Goal: Information Seeking & Learning: Learn about a topic

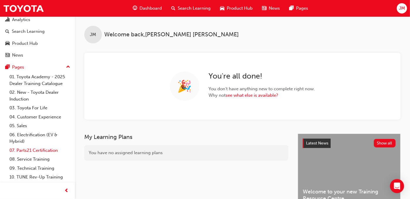
scroll to position [26, 0]
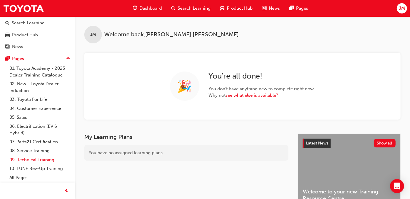
click at [43, 161] on link "09. Technical Training" at bounding box center [39, 160] width 65 height 9
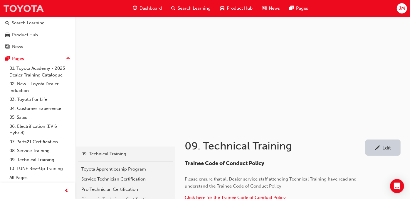
click at [30, 8] on img at bounding box center [23, 8] width 41 height 13
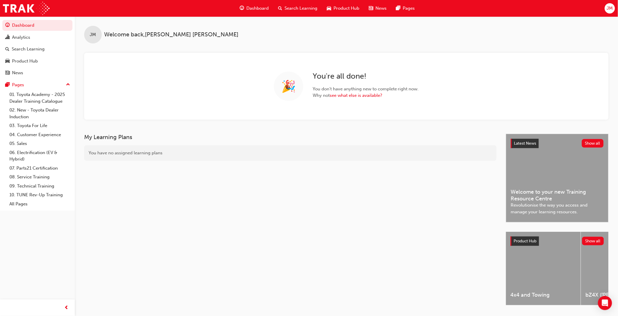
click at [295, 10] on span "Search Learning" at bounding box center [301, 8] width 33 height 7
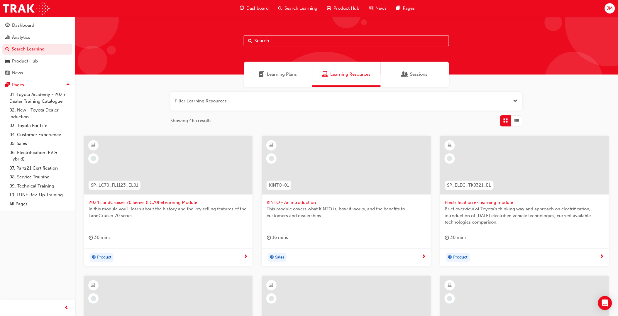
click at [198, 99] on button "button" at bounding box center [346, 101] width 352 height 19
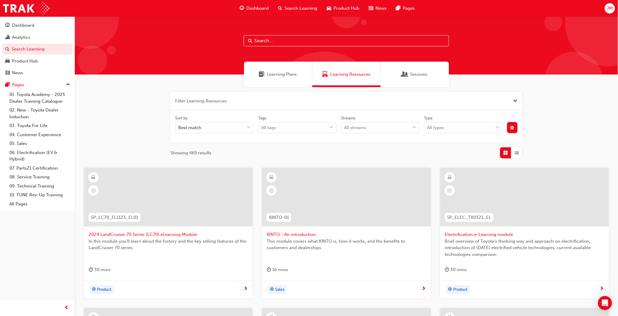
click at [283, 41] on input "text" at bounding box center [346, 40] width 205 height 11
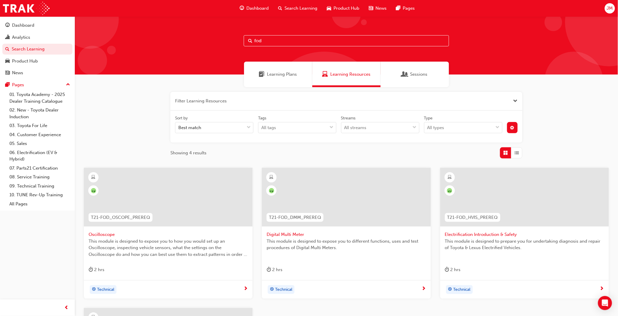
scroll to position [33, 0]
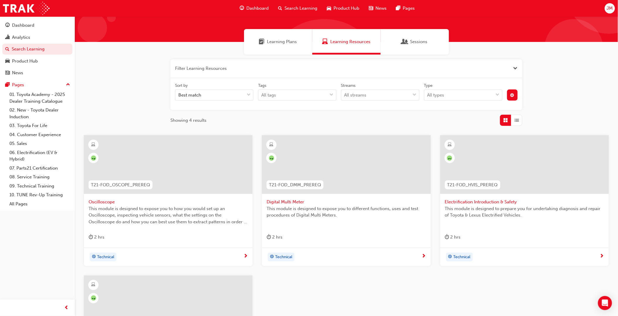
type input "fod"
click at [467, 202] on span "Electrification Introduction & Safety" at bounding box center [524, 202] width 159 height 7
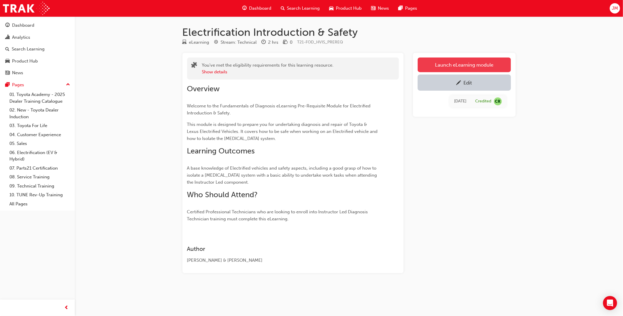
click at [439, 66] on link "Launch eLearning module" at bounding box center [464, 65] width 93 height 15
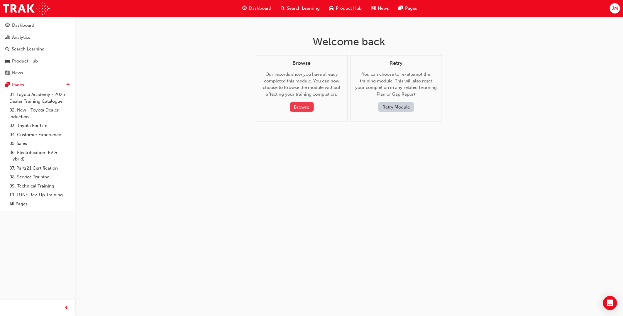
click at [302, 110] on button "Browse" at bounding box center [302, 107] width 24 height 10
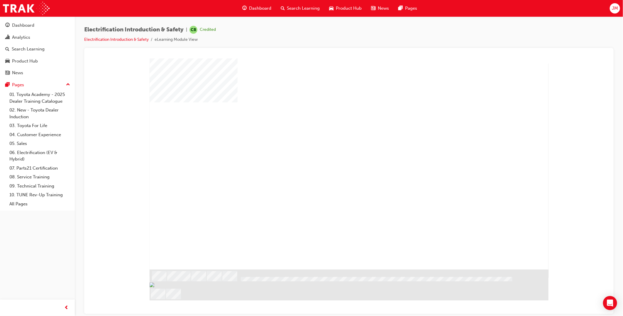
click at [332, 147] on div "play" at bounding box center [332, 147] width 0 height 0
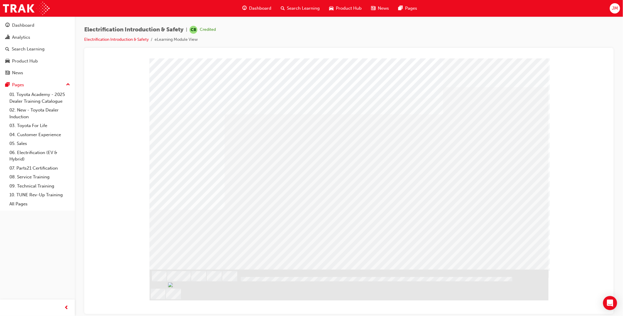
drag, startPoint x: 264, startPoint y: 158, endPoint x: 267, endPoint y: 162, distance: 4.8
drag, startPoint x: 310, startPoint y: 162, endPoint x: 317, endPoint y: 162, distance: 7.4
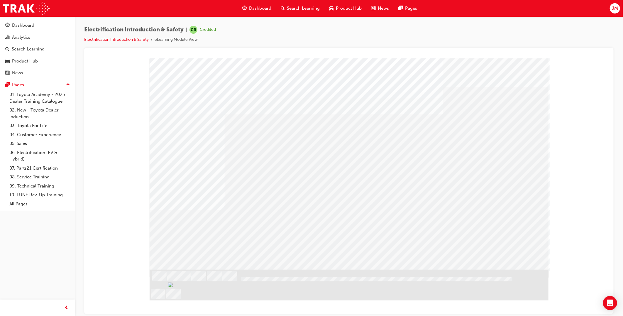
drag, startPoint x: 429, startPoint y: 164, endPoint x: 439, endPoint y: 166, distance: 10.5
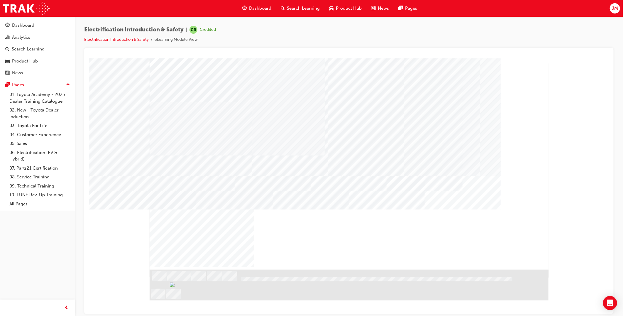
click at [186, 280] on div "NEXT Trigger this button to go to the next slide" at bounding box center [167, 285] width 37 height 11
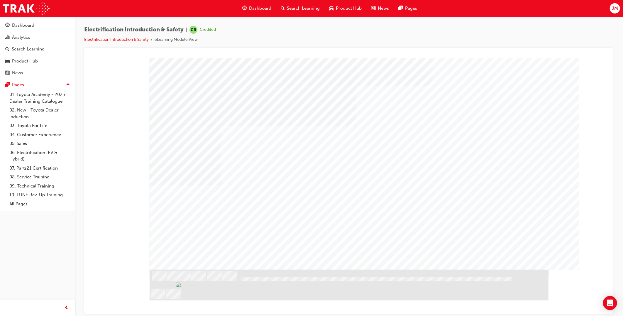
click at [220, 291] on div "Image" at bounding box center [198, 314] width 98 height 46
click at [446, 98] on div "Play" at bounding box center [444, 98] width 172 height 0
click at [444, 98] on div "Play" at bounding box center [444, 98] width 172 height 0
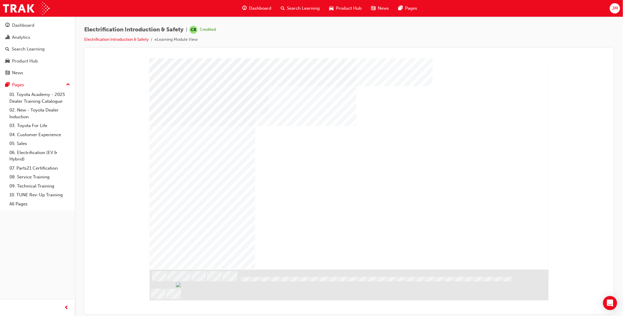
scroll to position [0, 0]
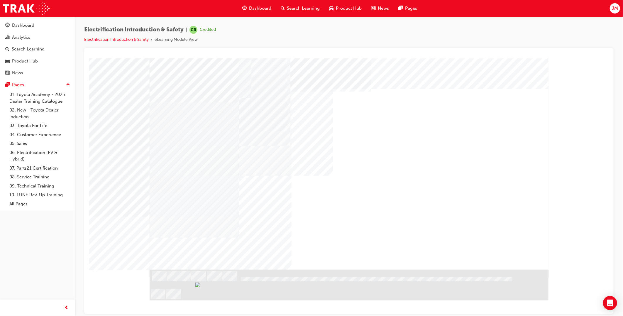
click at [186, 280] on div "NEXT Trigger this button to go to the next slide" at bounding box center [167, 285] width 37 height 11
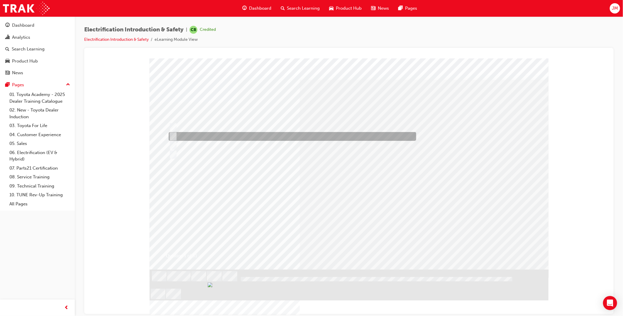
click at [215, 132] on div at bounding box center [291, 136] width 248 height 9
radio input "true"
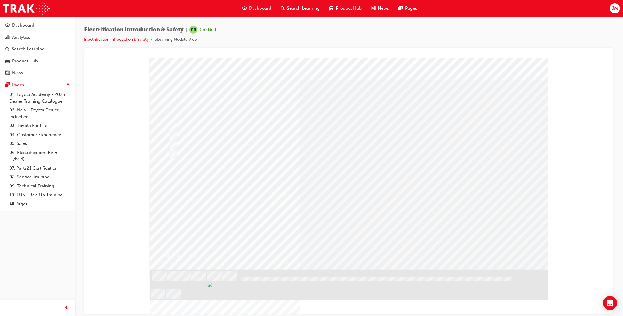
drag, startPoint x: 365, startPoint y: 236, endPoint x: 367, endPoint y: 232, distance: 4.4
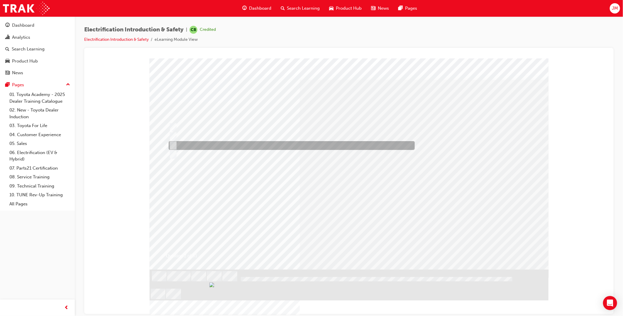
click at [208, 147] on div at bounding box center [290, 145] width 246 height 9
radio input "true"
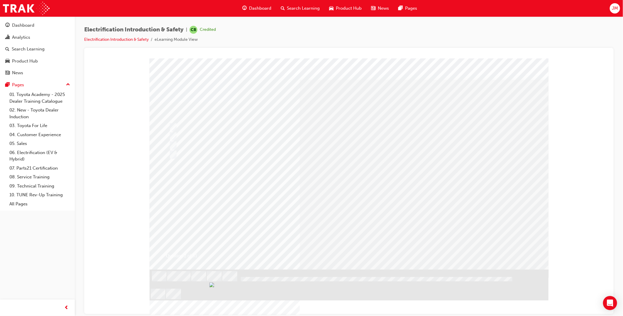
drag, startPoint x: 342, startPoint y: 228, endPoint x: 340, endPoint y: 237, distance: 9.4
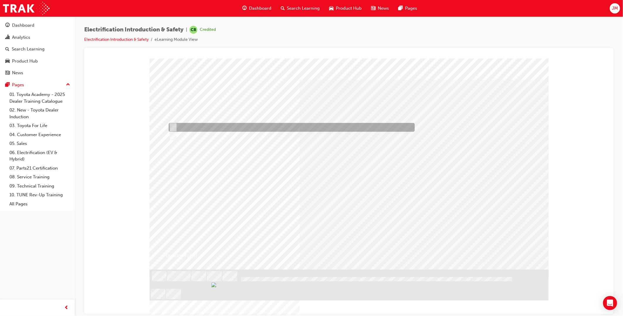
click at [194, 126] on div at bounding box center [290, 127] width 246 height 9
radio input "true"
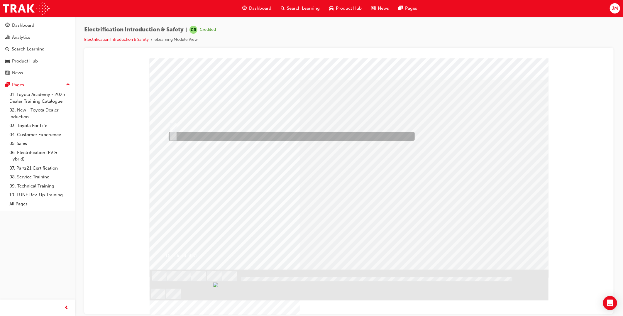
click at [198, 134] on div at bounding box center [290, 136] width 246 height 9
radio input "true"
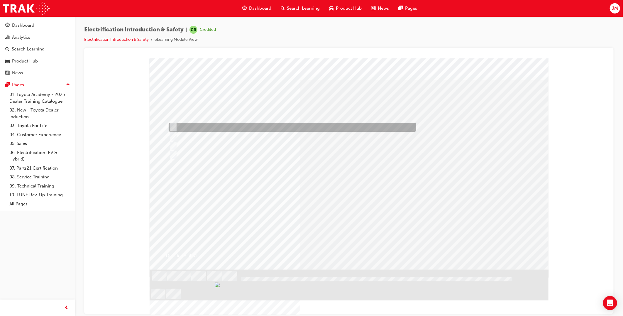
click at [239, 128] on div at bounding box center [291, 127] width 248 height 9
checkbox input "true"
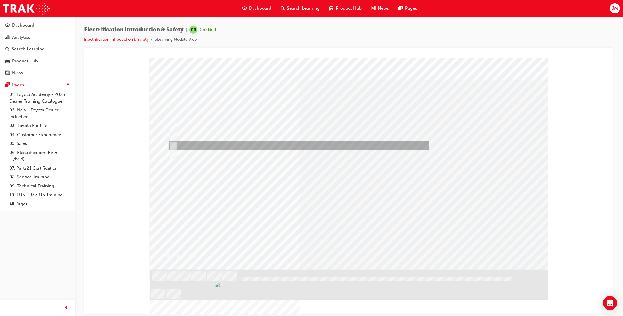
click at [237, 148] on div at bounding box center [297, 145] width 261 height 9
checkbox input "true"
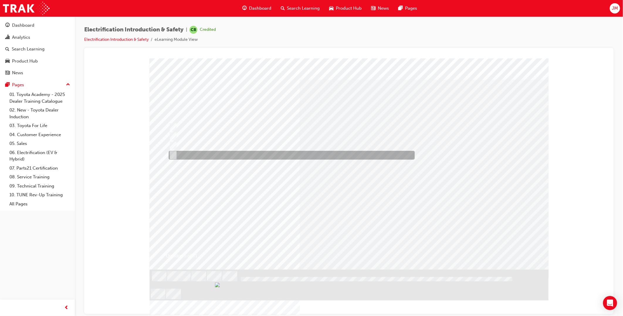
click at [239, 155] on div at bounding box center [290, 155] width 246 height 9
checkbox input "true"
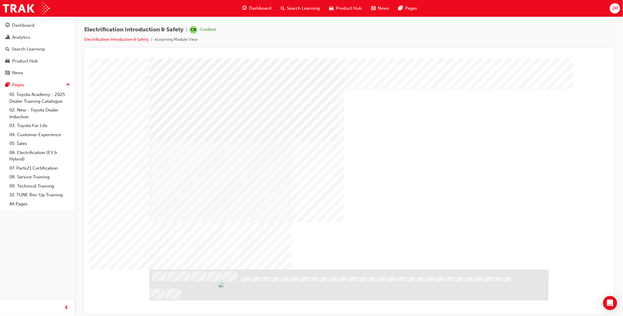
click at [186, 280] on div "NEXT Trigger this button to go to the next slide" at bounding box center [167, 285] width 37 height 11
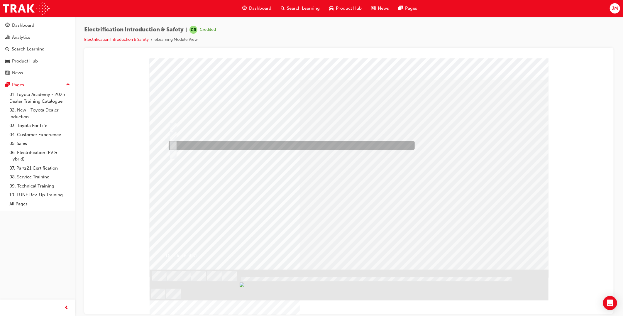
click at [227, 146] on div at bounding box center [290, 145] width 246 height 9
radio input "true"
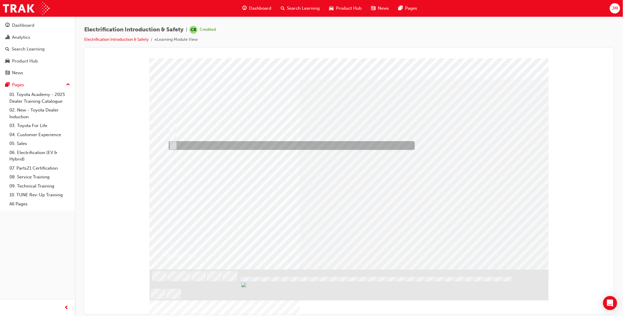
click at [212, 145] on div at bounding box center [290, 145] width 246 height 9
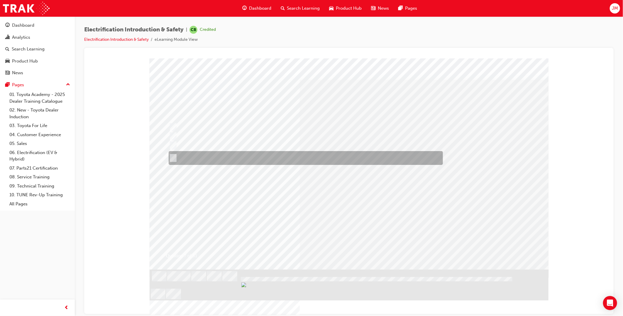
click at [218, 153] on div at bounding box center [304, 158] width 274 height 14
radio input "false"
radio input "true"
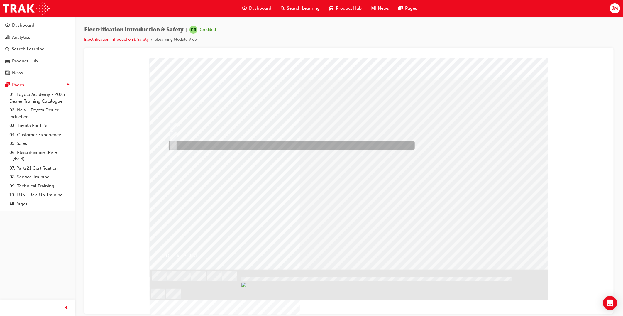
click at [218, 145] on div at bounding box center [290, 145] width 246 height 9
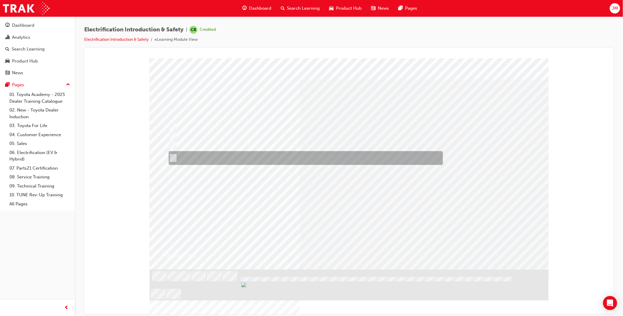
click at [217, 155] on div at bounding box center [304, 158] width 274 height 14
radio input "false"
radio input "true"
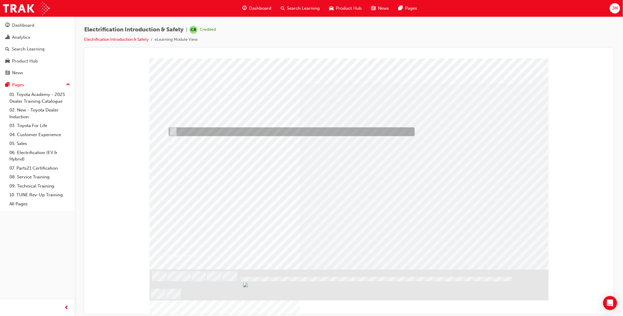
click at [210, 131] on div at bounding box center [290, 131] width 246 height 9
radio input "true"
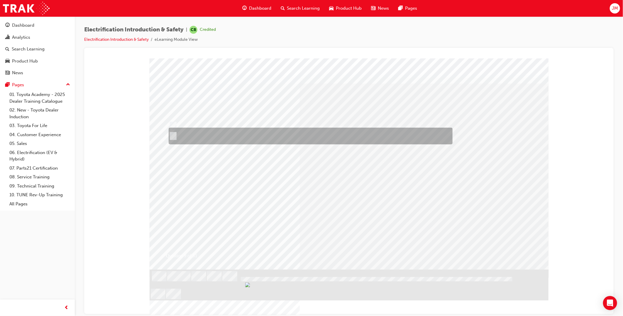
click at [263, 134] on div at bounding box center [309, 136] width 284 height 17
radio input "true"
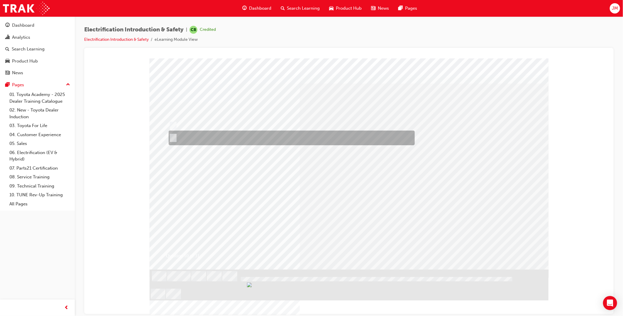
click at [225, 134] on div at bounding box center [290, 138] width 246 height 15
radio input "true"
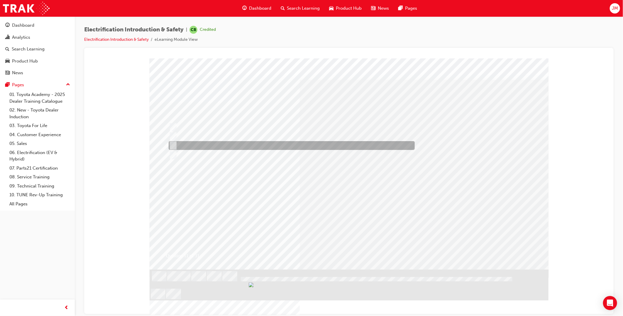
click at [219, 147] on div at bounding box center [290, 145] width 246 height 9
radio input "true"
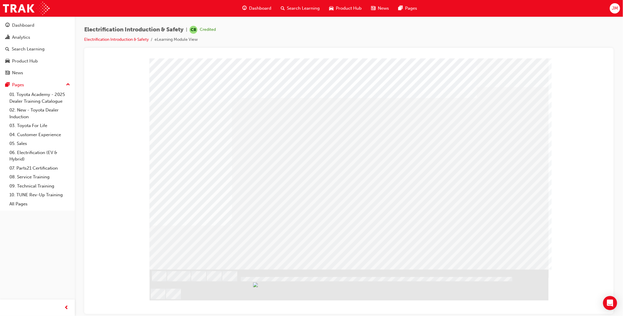
drag, startPoint x: 358, startPoint y: 158, endPoint x: 370, endPoint y: 162, distance: 13.1
drag, startPoint x: 398, startPoint y: 160, endPoint x: 420, endPoint y: 161, distance: 22.3
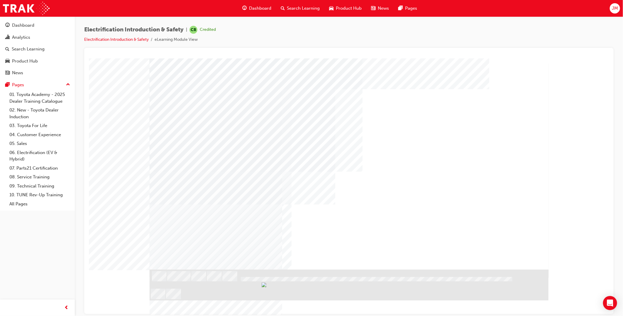
click at [186, 280] on div "NEXT Trigger this button to go to the next slide" at bounding box center [167, 285] width 37 height 11
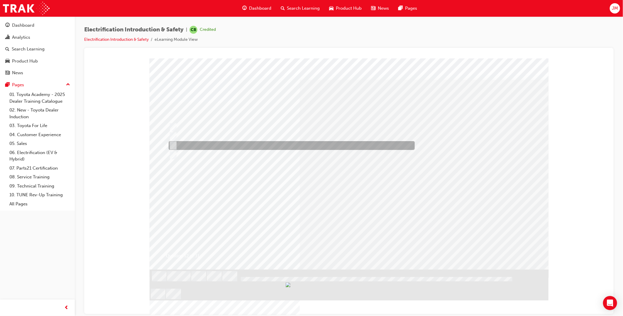
click at [205, 146] on div at bounding box center [290, 145] width 246 height 9
radio input "true"
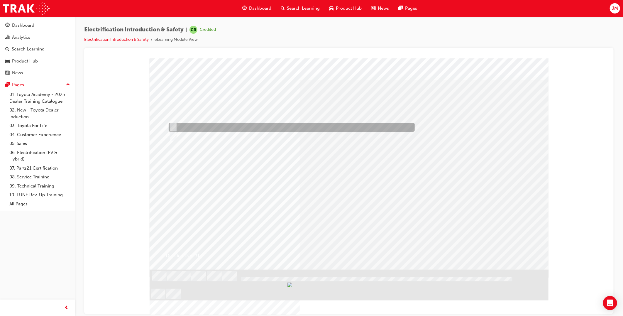
click at [201, 127] on div at bounding box center [290, 127] width 246 height 9
radio input "true"
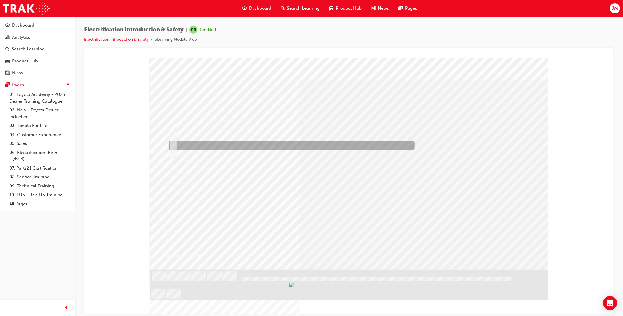
click at [218, 146] on div at bounding box center [290, 145] width 246 height 9
radio input "true"
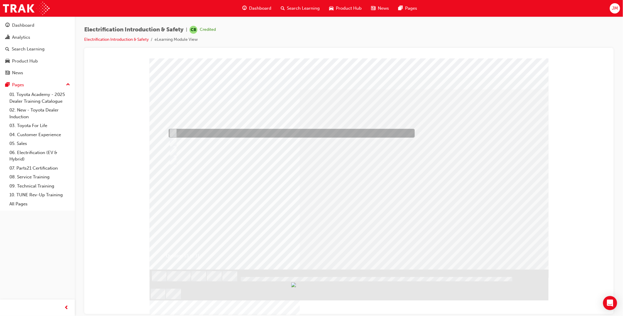
click at [213, 132] on div at bounding box center [290, 133] width 246 height 9
checkbox input "true"
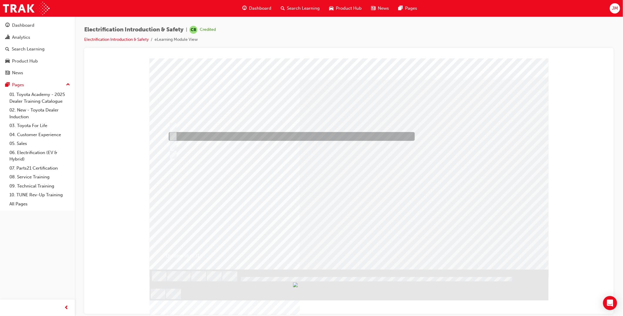
click at [248, 136] on div at bounding box center [290, 136] width 246 height 9
radio input "true"
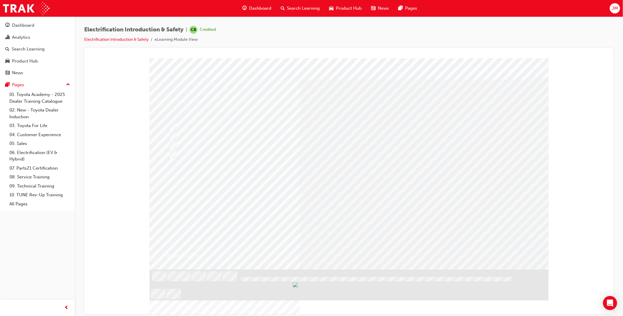
click at [202, 124] on div at bounding box center [290, 127] width 246 height 9
radio input "true"
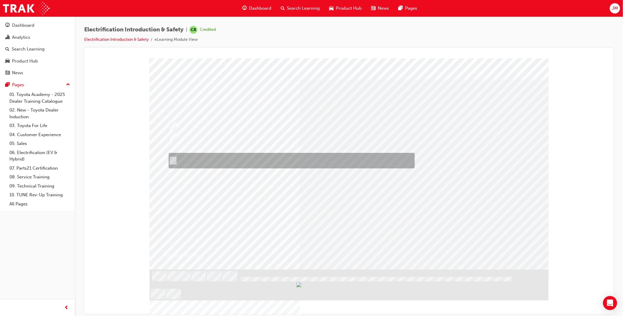
click at [221, 161] on div at bounding box center [290, 161] width 246 height 16
radio input "true"
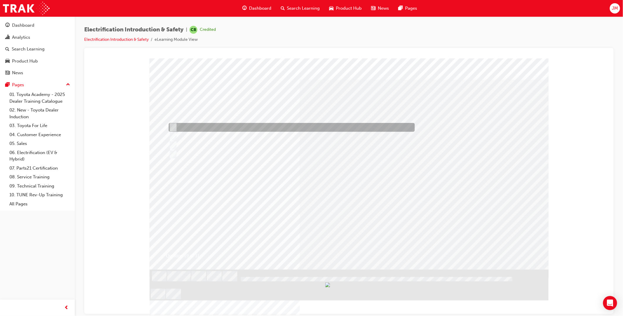
click at [221, 124] on div at bounding box center [290, 127] width 246 height 9
radio input "true"
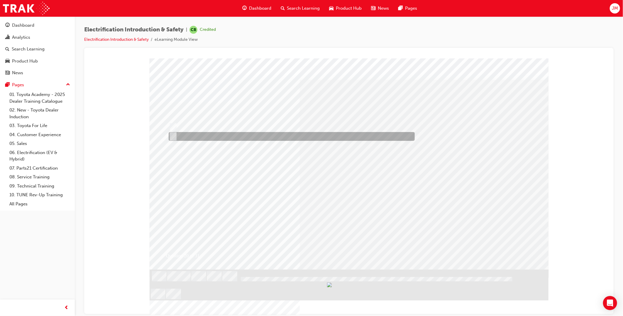
click at [207, 134] on div at bounding box center [290, 136] width 246 height 9
radio input "true"
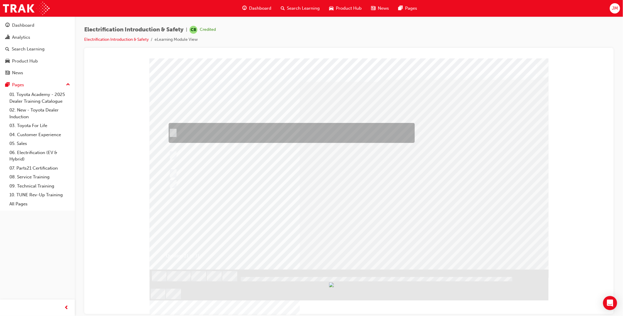
click at [245, 128] on div at bounding box center [290, 133] width 246 height 20
radio input "true"
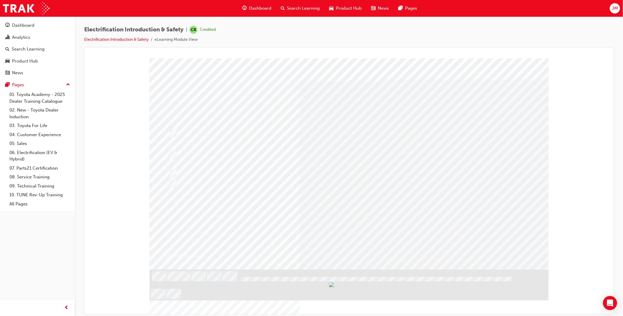
drag, startPoint x: 340, startPoint y: 209, endPoint x: 342, endPoint y: 213, distance: 4.6
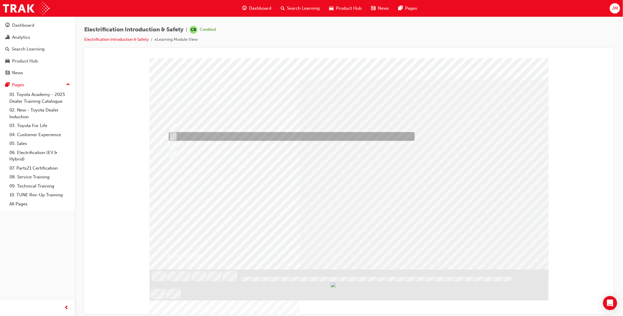
click at [250, 135] on div at bounding box center [290, 136] width 246 height 9
radio input "true"
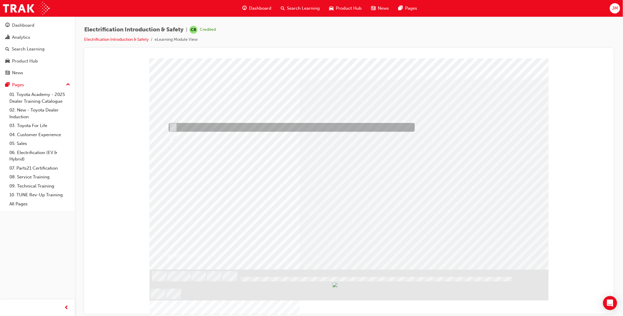
drag, startPoint x: 227, startPoint y: 125, endPoint x: 230, endPoint y: 128, distance: 4.0
click at [229, 127] on div at bounding box center [290, 127] width 246 height 9
radio input "true"
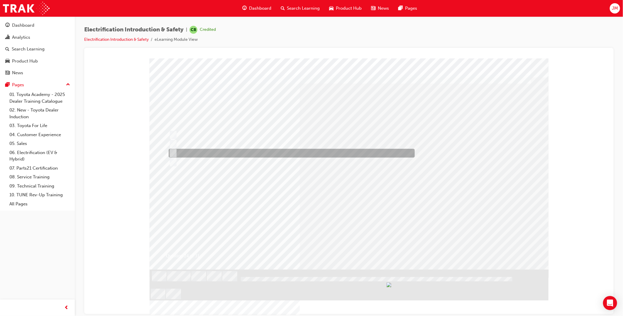
click at [221, 153] on div at bounding box center [290, 153] width 246 height 9
radio input "true"
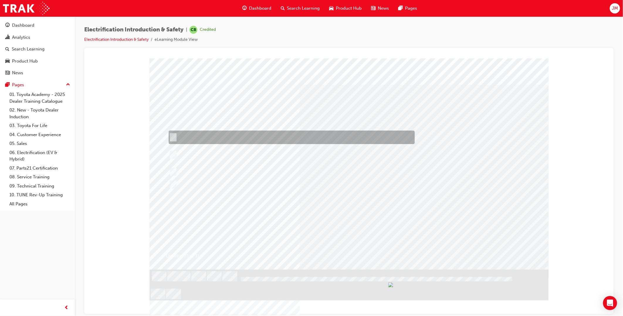
click at [228, 136] on div at bounding box center [290, 137] width 246 height 13
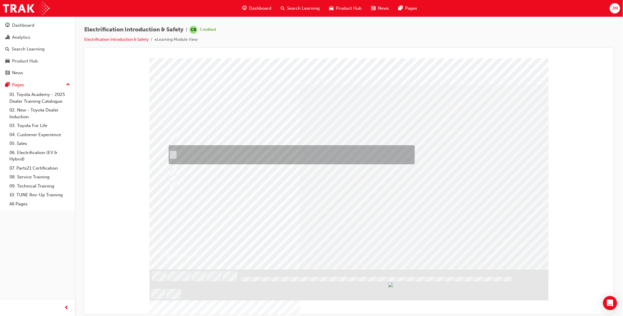
click at [234, 149] on div at bounding box center [290, 154] width 246 height 19
radio input "false"
radio input "true"
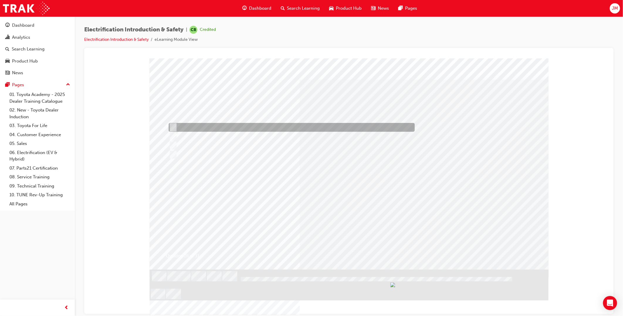
click at [230, 128] on div at bounding box center [290, 127] width 246 height 9
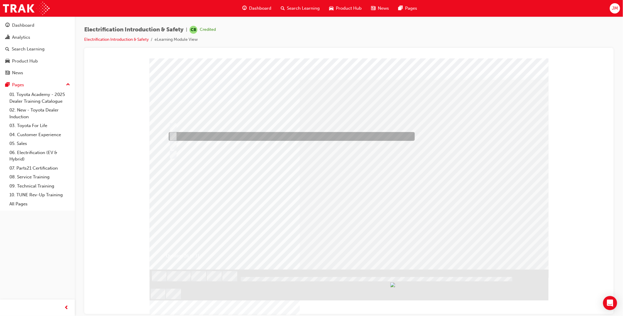
click at [244, 137] on div at bounding box center [290, 136] width 246 height 9
radio input "false"
radio input "true"
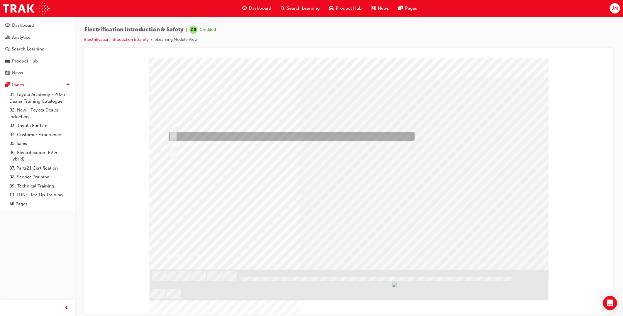
click at [221, 134] on div at bounding box center [290, 136] width 246 height 9
radio input "true"
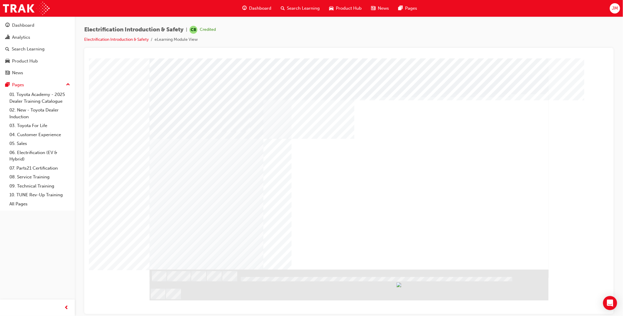
drag, startPoint x: 270, startPoint y: 170, endPoint x: 276, endPoint y: 170, distance: 6.5
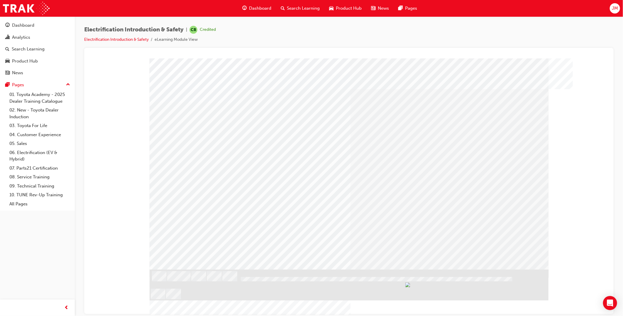
click at [213, 158] on div at bounding box center [290, 159] width 246 height 22
radio input "true"
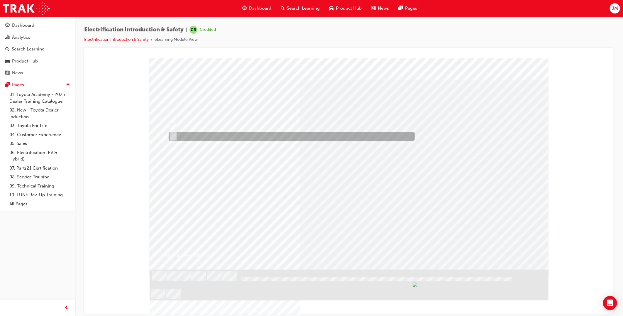
click at [197, 133] on div at bounding box center [290, 136] width 246 height 9
radio input "true"
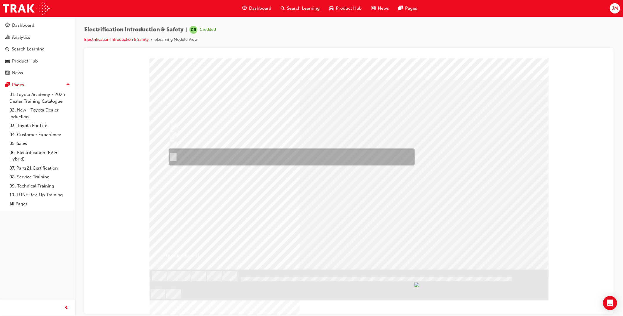
click at [267, 155] on div at bounding box center [290, 156] width 246 height 17
radio input "true"
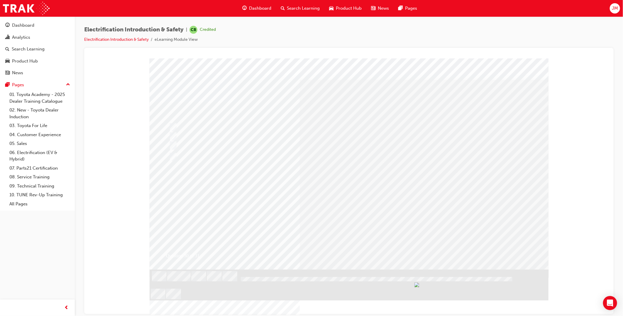
drag, startPoint x: 345, startPoint y: 232, endPoint x: 345, endPoint y: 237, distance: 5.3
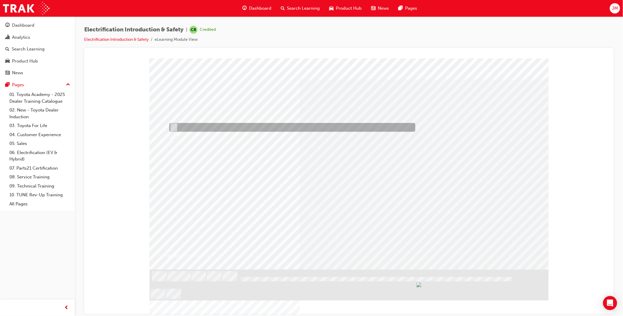
click at [216, 126] on div at bounding box center [291, 127] width 246 height 9
radio input "true"
